Goal: Information Seeking & Learning: Learn about a topic

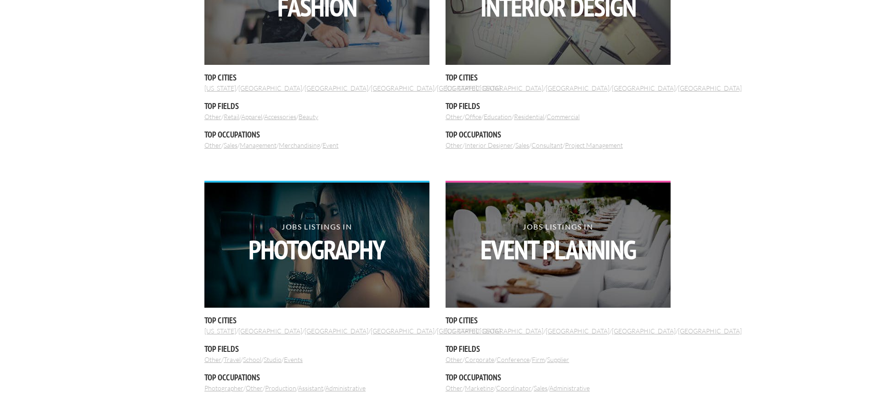
scroll to position [230, 0]
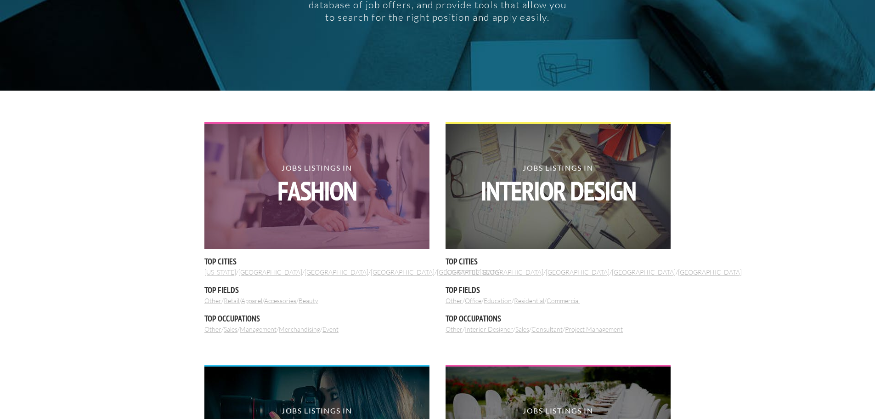
click at [314, 177] on strong "Fashion" at bounding box center [316, 190] width 225 height 27
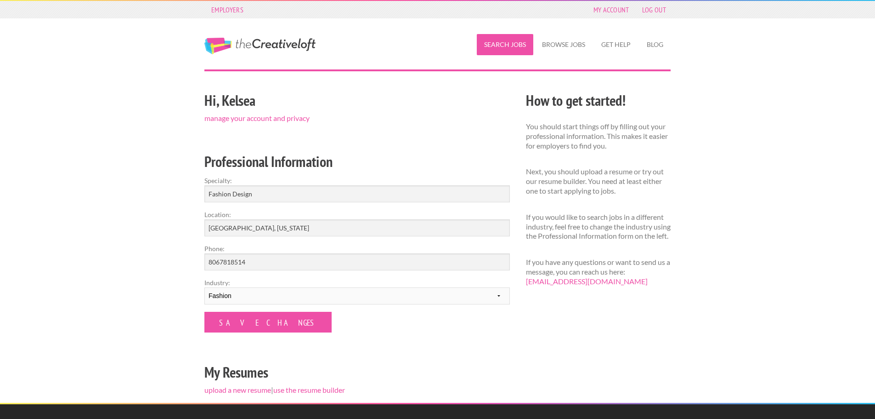
click at [505, 40] on link "Search Jobs" at bounding box center [505, 44] width 57 height 21
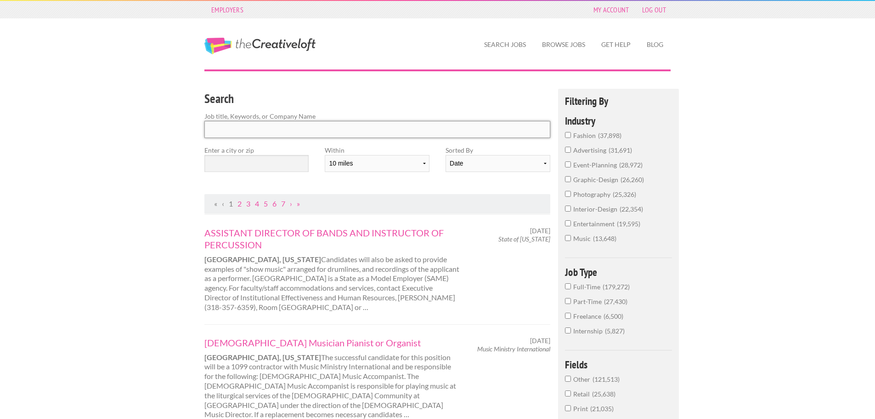
click at [306, 131] on input "Search" at bounding box center [377, 129] width 346 height 17
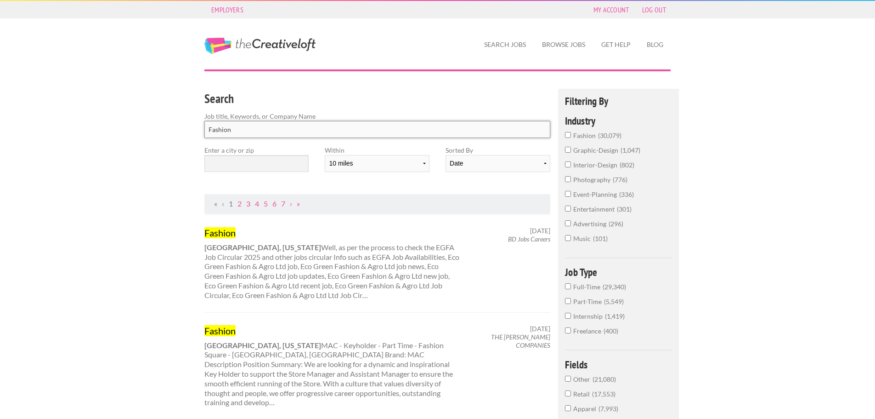
type input "Fashion"
click at [279, 168] on input "text" at bounding box center [256, 163] width 104 height 17
type input ":"
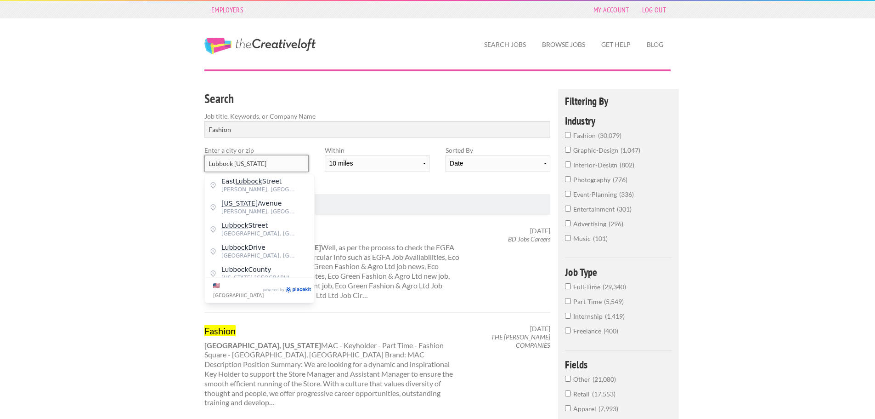
type input "Lubbock [US_STATE]"
drag, startPoint x: 377, startPoint y: 189, endPoint x: 397, endPoint y: 193, distance: 20.6
click at [377, 189] on div "Search Job title, Keywords, or Company Name Fashion Enter a city or zip Lubbock…" at bounding box center [378, 141] width 362 height 105
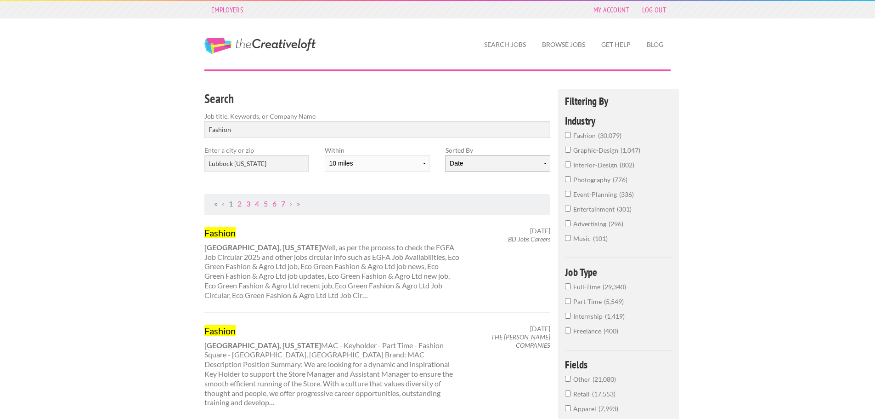
click at [491, 169] on select "Date Relevance" at bounding box center [498, 163] width 104 height 17
click at [481, 185] on div "Search Job title, Keywords, or Company Name Fashion Enter a city or zip Lubbock…" at bounding box center [378, 141] width 362 height 105
click at [570, 135] on input "fashion 30,079" at bounding box center [568, 135] width 6 height 6
click at [571, 176] on label "interior-design 802" at bounding box center [618, 181] width 107 height 15
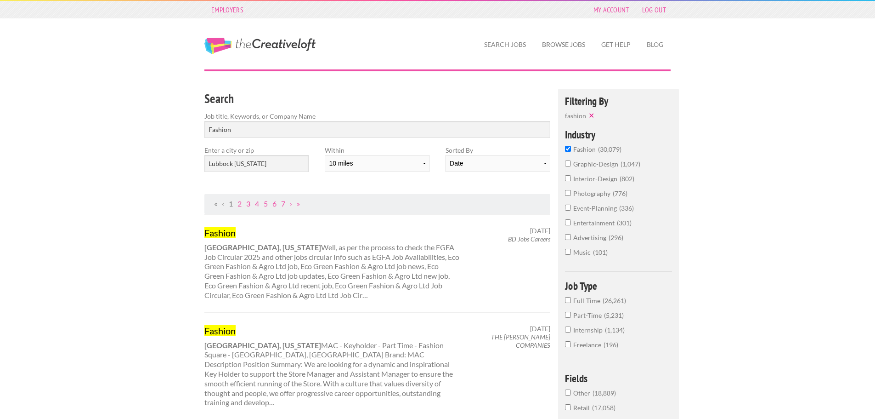
click at [571, 176] on input "interior-design 802" at bounding box center [568, 178] width 6 height 6
click at [570, 216] on input "event-planning 336" at bounding box center [568, 217] width 6 height 6
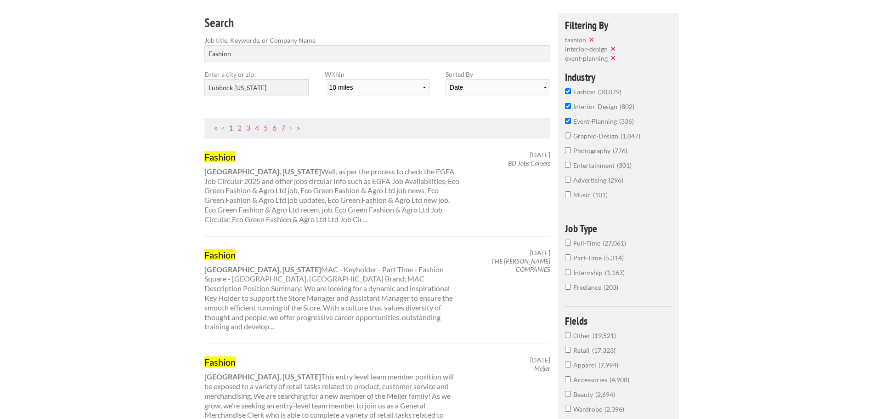
scroll to position [92, 0]
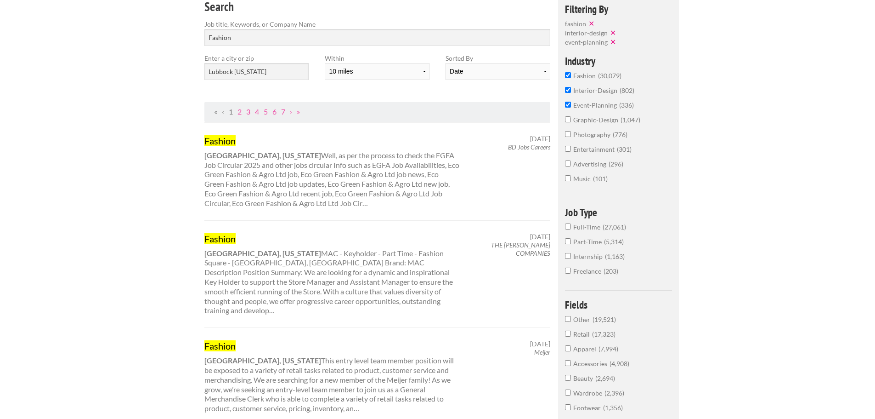
click at [570, 228] on input "Full-Time 27,061" at bounding box center [568, 226] width 6 height 6
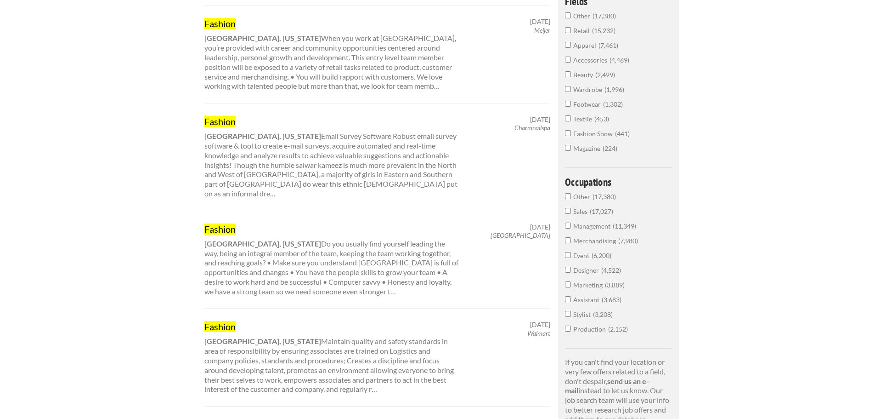
scroll to position [460, 0]
